Goal: Information Seeking & Learning: Learn about a topic

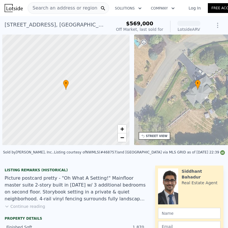
scroll to position [0, 2]
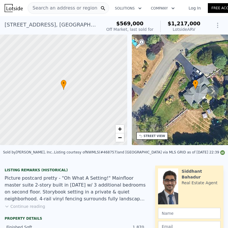
click at [62, 5] on span "Search an address or region" at bounding box center [62, 8] width 69 height 7
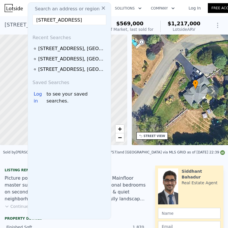
scroll to position [0, 24]
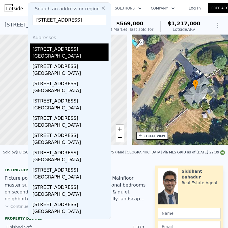
type input "[STREET_ADDRESS]"
click at [59, 47] on div "[STREET_ADDRESS]" at bounding box center [71, 48] width 76 height 9
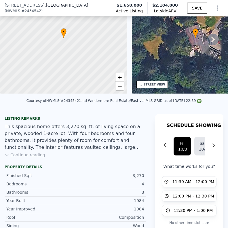
scroll to position [134, 0]
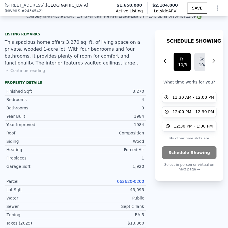
click at [131, 180] on link "062620-0200" at bounding box center [130, 181] width 27 height 5
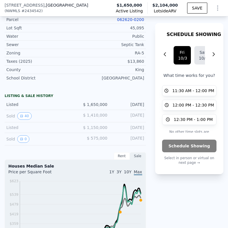
scroll to position [340, 0]
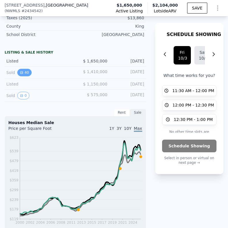
click at [23, 73] on icon "View historical data" at bounding box center [21, 72] width 3 height 3
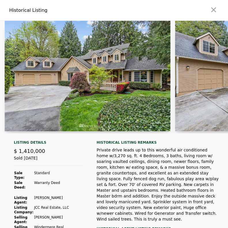
click at [118, 100] on img at bounding box center [88, 76] width 166 height 111
click at [118, 82] on img at bounding box center [88, 76] width 166 height 111
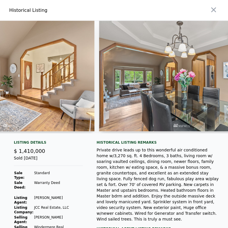
scroll to position [0, 779]
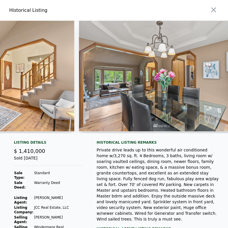
click at [125, 75] on img at bounding box center [162, 76] width 166 height 111
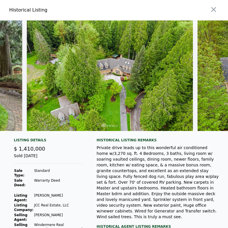
scroll to position [1, 0]
